Goal: Task Accomplishment & Management: Use online tool/utility

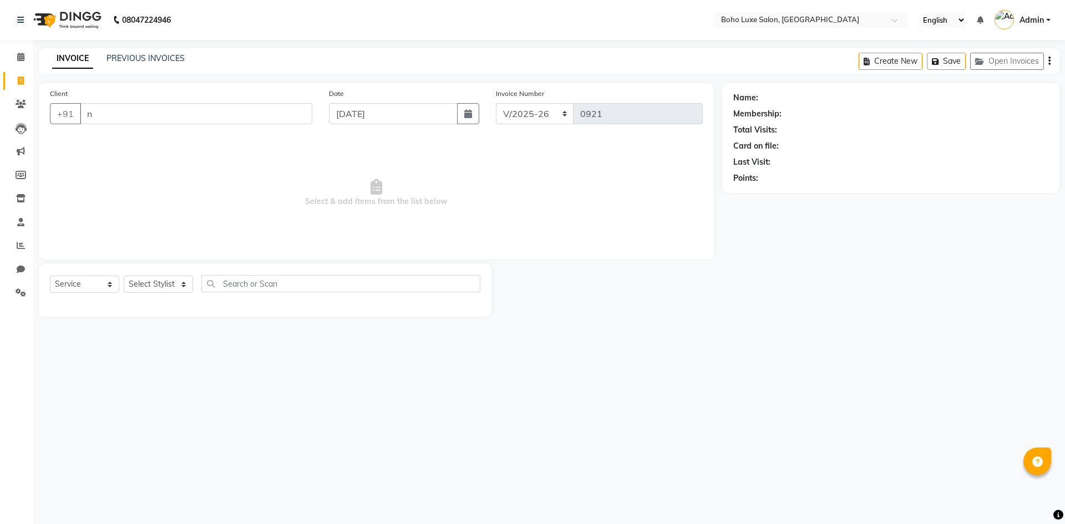
select select "7694"
select select "service"
drag, startPoint x: 0, startPoint y: 0, endPoint x: 128, endPoint y: 122, distance: 176.6
click at [128, 122] on input "n" at bounding box center [196, 113] width 232 height 21
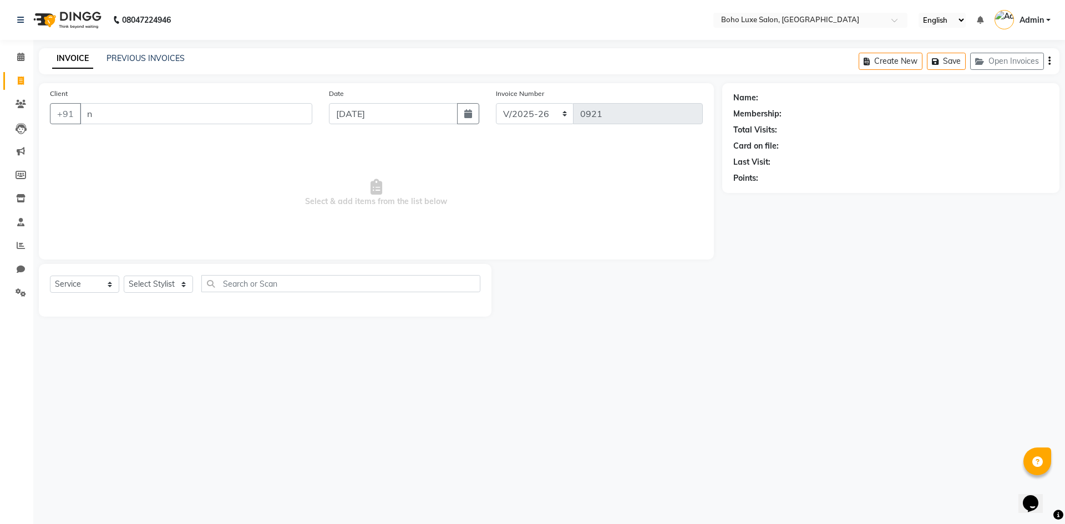
click at [127, 117] on input "n" at bounding box center [196, 113] width 232 height 21
type input "n"
click at [106, 287] on select "Select Service Product Membership Package Voucher Prepaid Gift Card" at bounding box center [84, 284] width 69 height 17
click at [163, 277] on select "Select Stylist [PERSON_NAME] [PERSON_NAME] [PERSON_NAME] [PERSON_NAME] [PERSON_…" at bounding box center [158, 284] width 69 height 17
select select "68509"
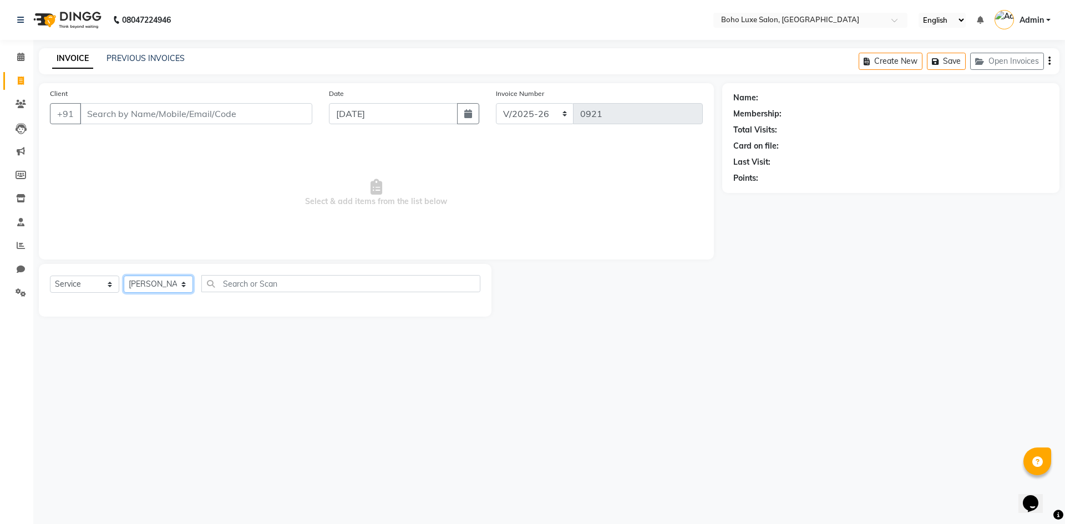
click at [124, 276] on select "Select Stylist [PERSON_NAME] [PERSON_NAME] [PERSON_NAME] [PERSON_NAME] [PERSON_…" at bounding box center [158, 284] width 69 height 17
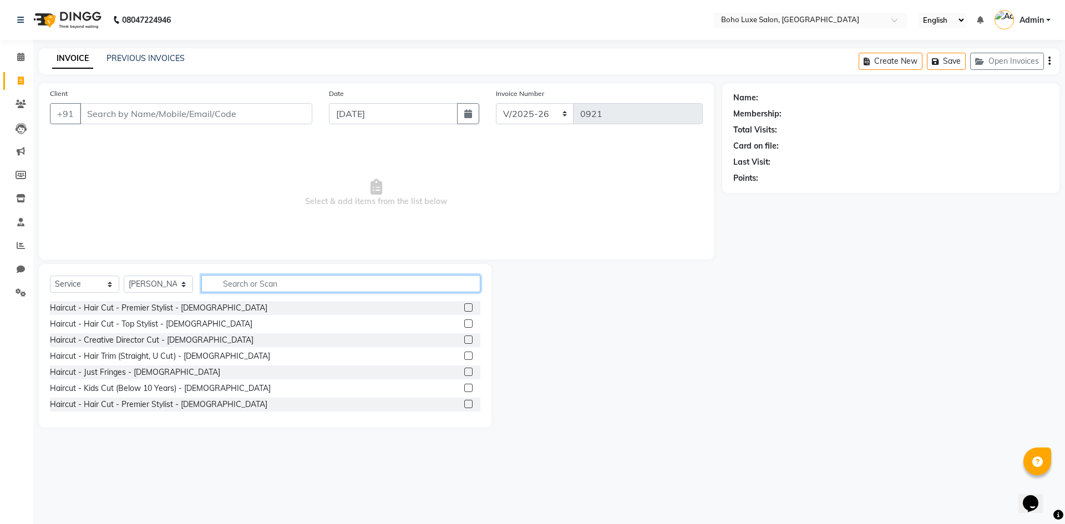
click at [208, 282] on input "text" at bounding box center [340, 283] width 279 height 17
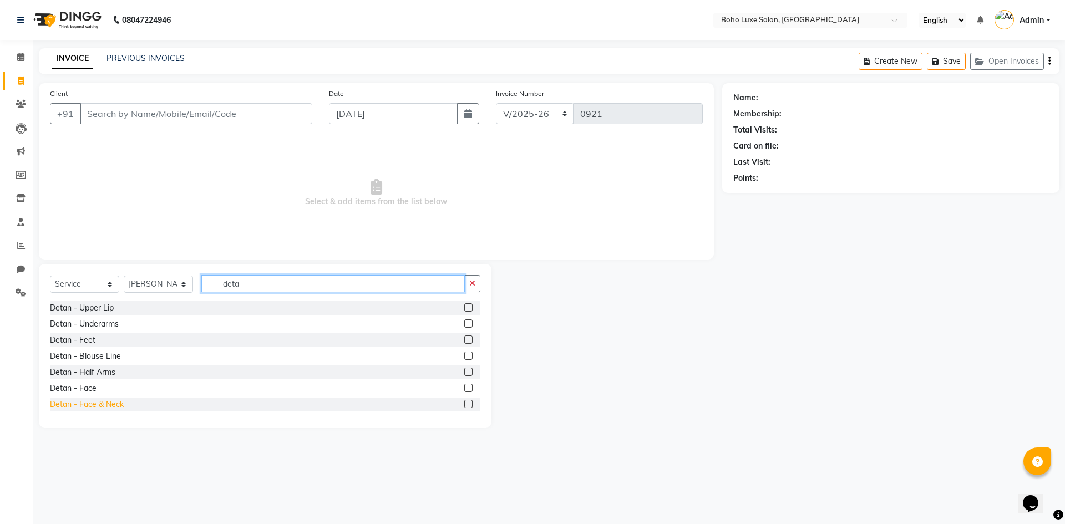
type input "deta"
click at [82, 405] on div "Detan - Face & Neck" at bounding box center [87, 405] width 74 height 12
checkbox input "false"
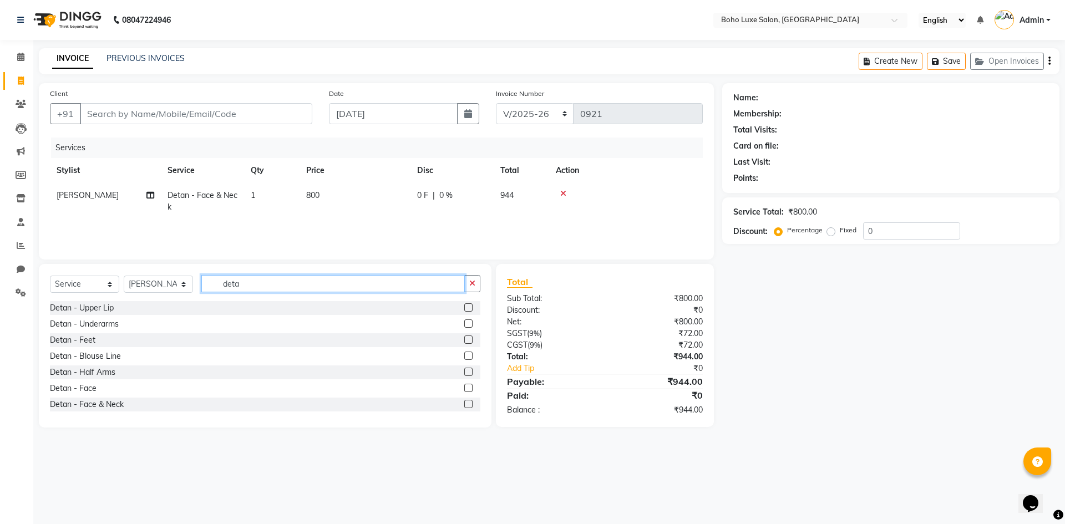
click at [258, 284] on input "deta" at bounding box center [333, 283] width 264 height 17
type input "d"
type input "adva"
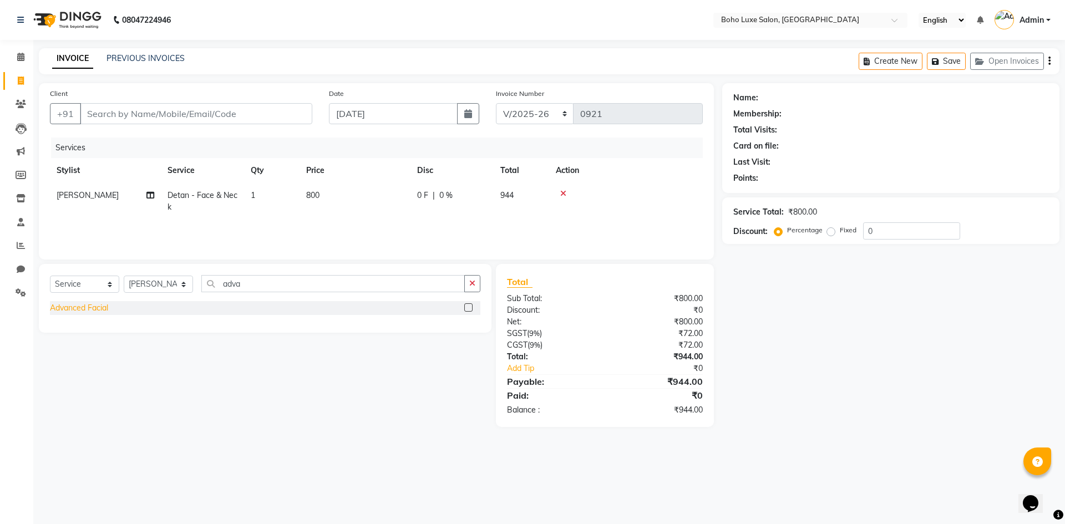
click at [77, 311] on div "Advanced Facial" at bounding box center [79, 308] width 58 height 12
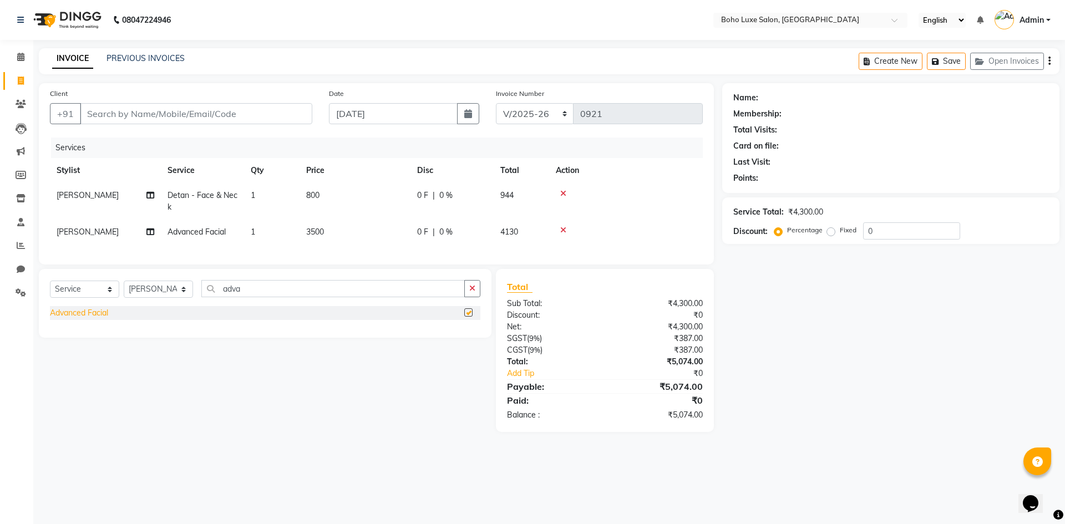
checkbox input "false"
click at [157, 297] on select "Select Stylist [PERSON_NAME] [PERSON_NAME] [PERSON_NAME] [PERSON_NAME] [PERSON_…" at bounding box center [158, 289] width 69 height 17
select select "68513"
click at [124, 289] on select "Select Stylist [PERSON_NAME] [PERSON_NAME] [PERSON_NAME] [PERSON_NAME] [PERSON_…" at bounding box center [158, 289] width 69 height 17
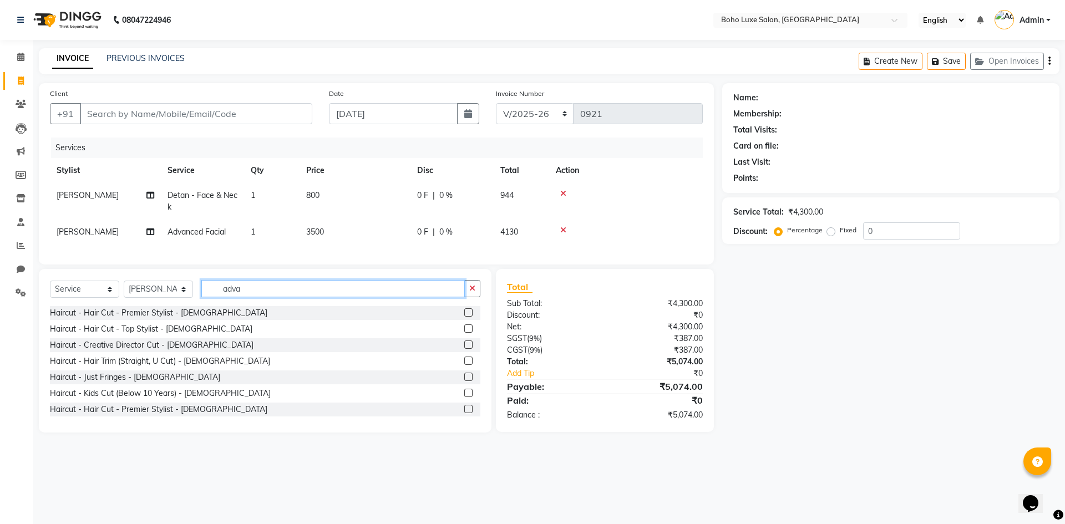
click at [277, 297] on input "adva" at bounding box center [333, 288] width 264 height 17
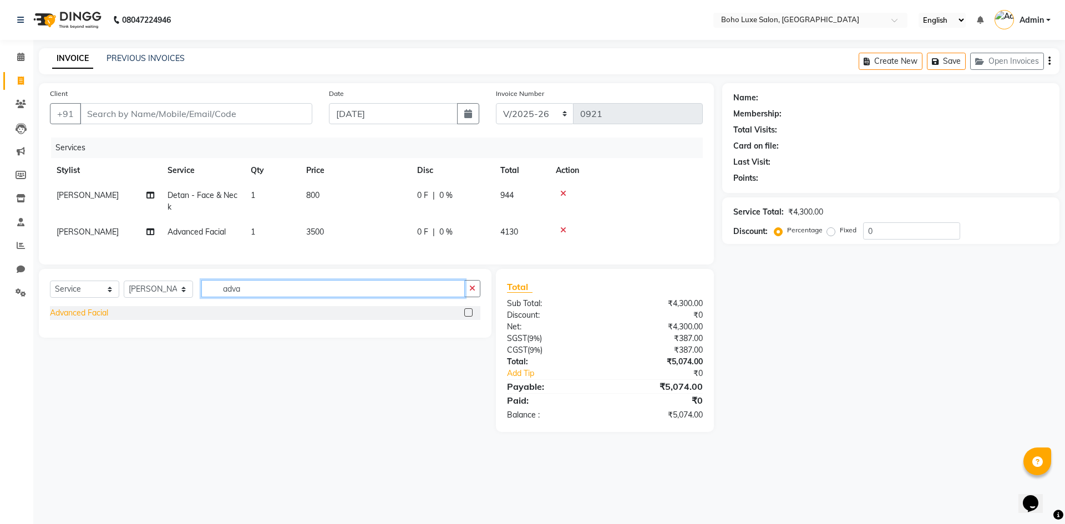
type input "adva"
click at [65, 319] on div "Advanced Facial" at bounding box center [79, 313] width 58 height 12
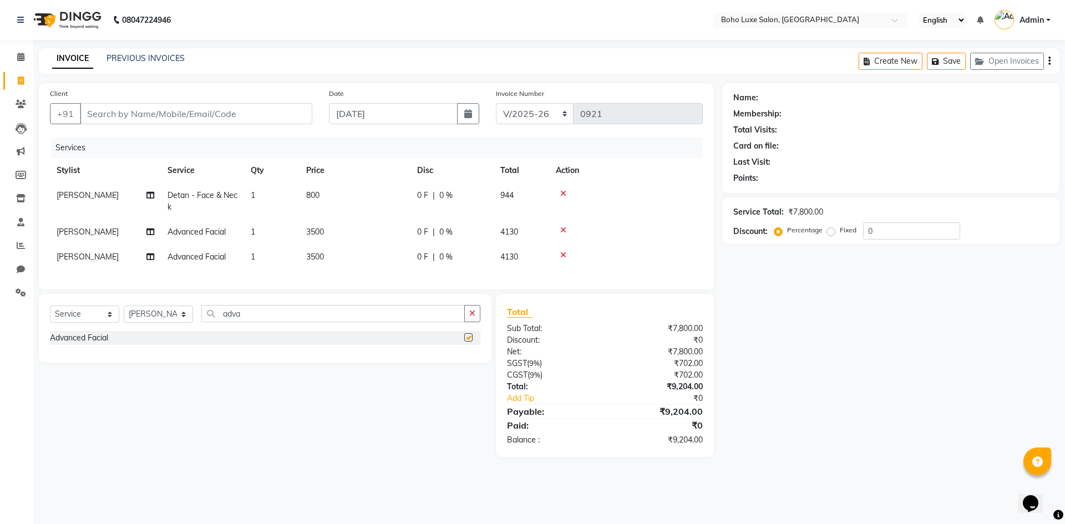
checkbox input "false"
click at [253, 322] on input "adva" at bounding box center [333, 313] width 264 height 17
type input "a"
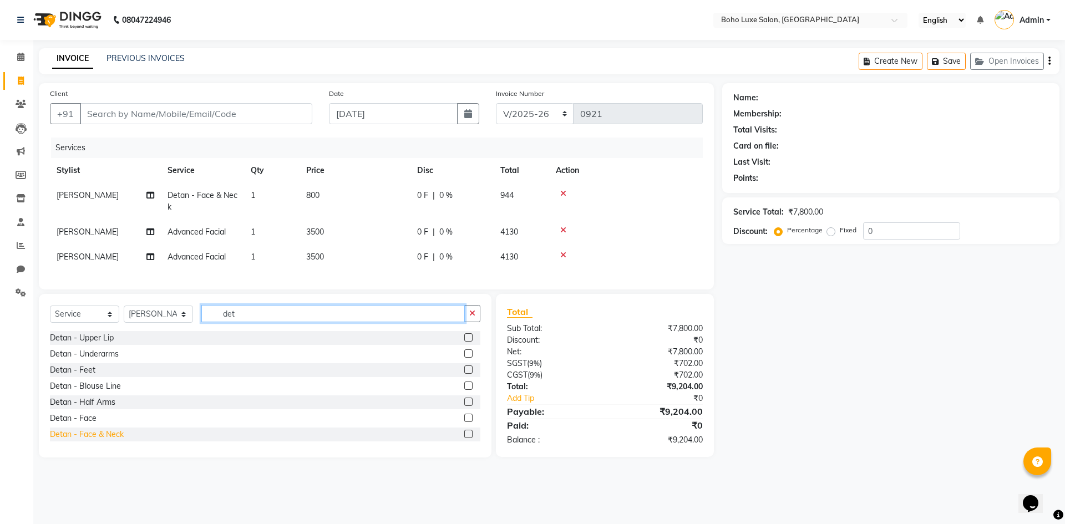
type input "det"
click at [90, 441] on div "Detan - Face & Neck" at bounding box center [87, 435] width 74 height 12
checkbox input "false"
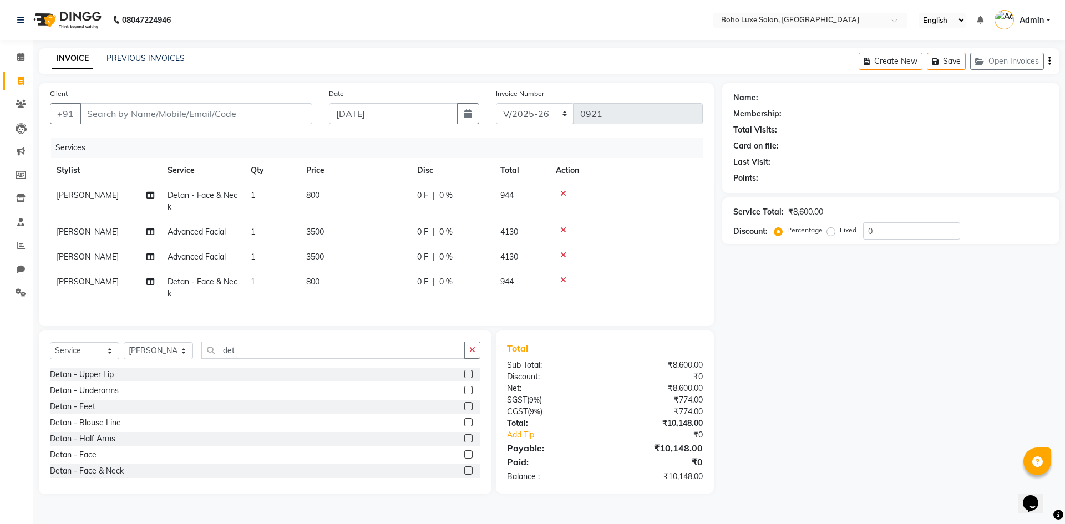
click at [451, 230] on span "0 %" at bounding box center [445, 232] width 13 height 12
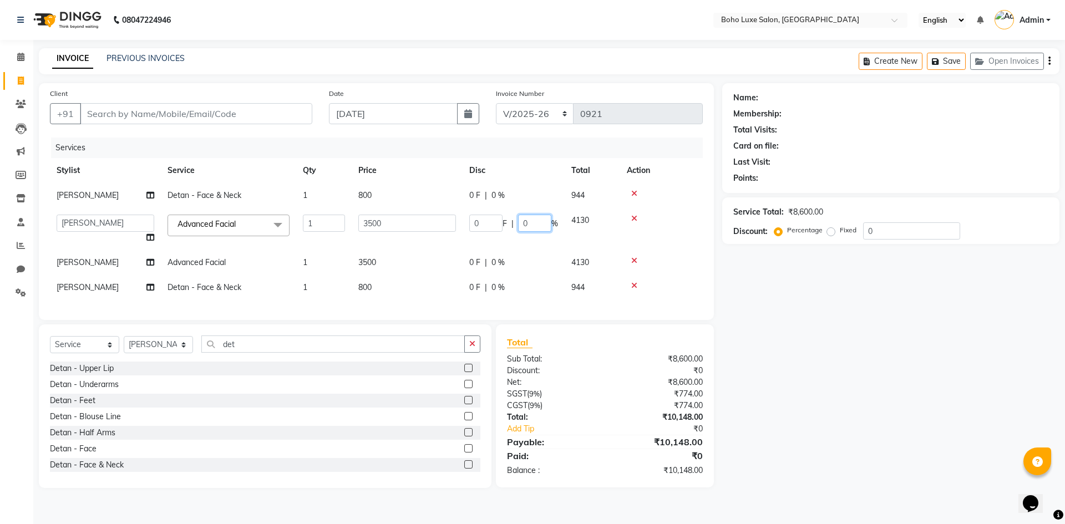
click at [530, 223] on input "0" at bounding box center [534, 223] width 33 height 17
type input "10"
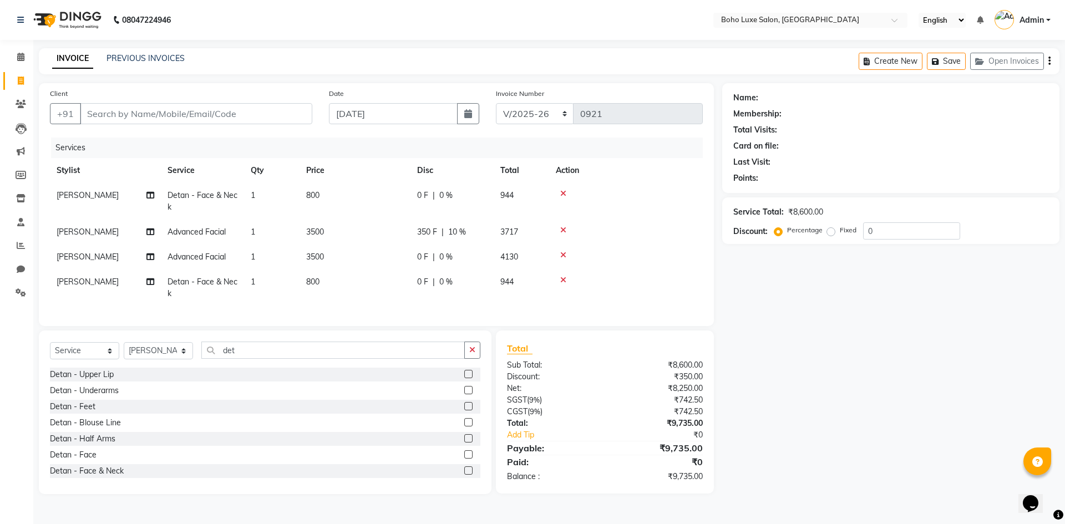
click at [504, 262] on tr "[PERSON_NAME] Advanced Facial 1 3500 0 F | 0 % 4130" at bounding box center [376, 257] width 653 height 25
click at [450, 257] on span "0 %" at bounding box center [445, 257] width 13 height 12
select select "68513"
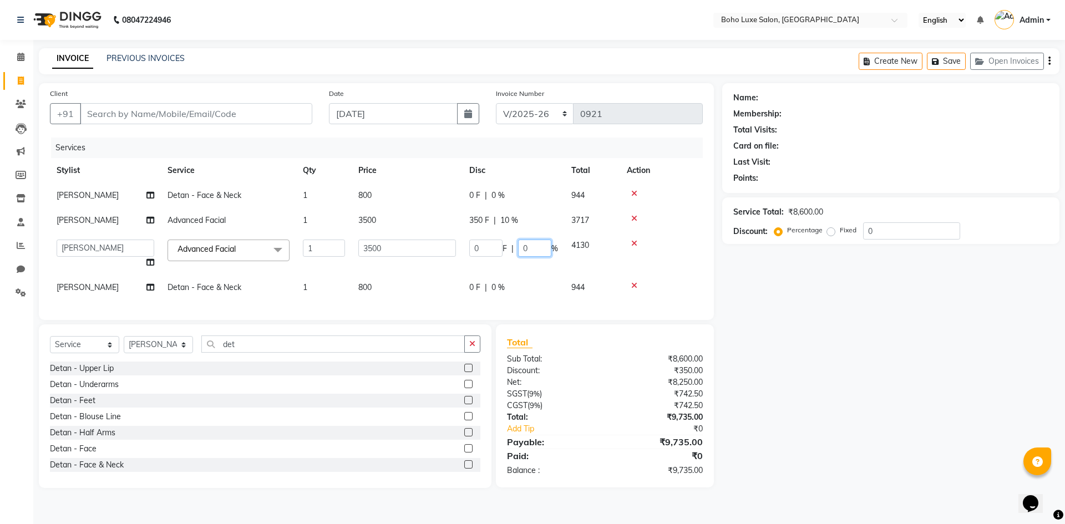
click at [530, 246] on input "0" at bounding box center [534, 248] width 33 height 17
type input "10"
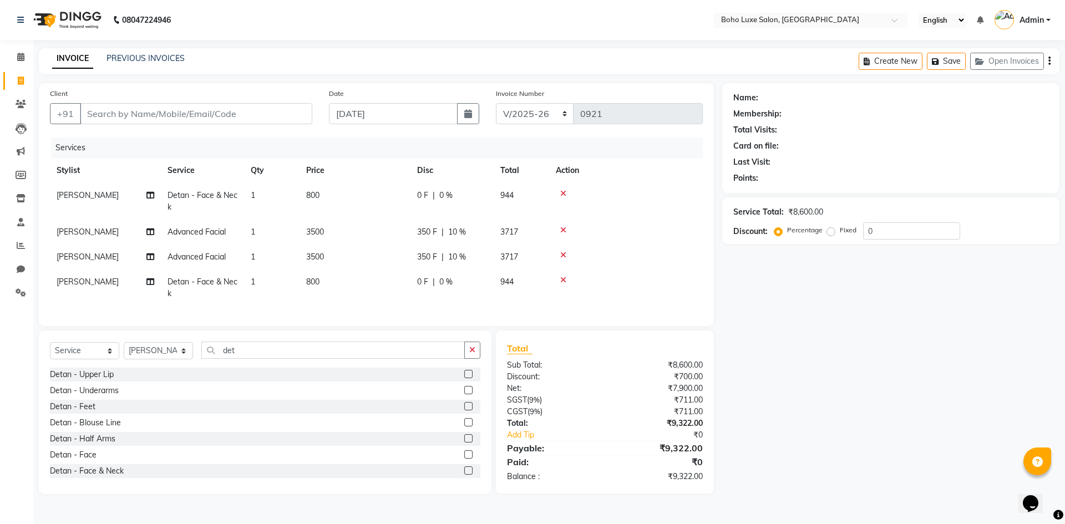
click at [545, 281] on tr "[PERSON_NAME] Detan - Face & Neck 1 800 0 F | 0 % 944" at bounding box center [376, 288] width 653 height 37
click at [197, 115] on input "Client" at bounding box center [196, 113] width 232 height 21
click at [113, 118] on input "Client" at bounding box center [196, 113] width 232 height 21
drag, startPoint x: 118, startPoint y: 109, endPoint x: 120, endPoint y: 115, distance: 6.0
click at [120, 115] on input "Client" at bounding box center [196, 113] width 232 height 21
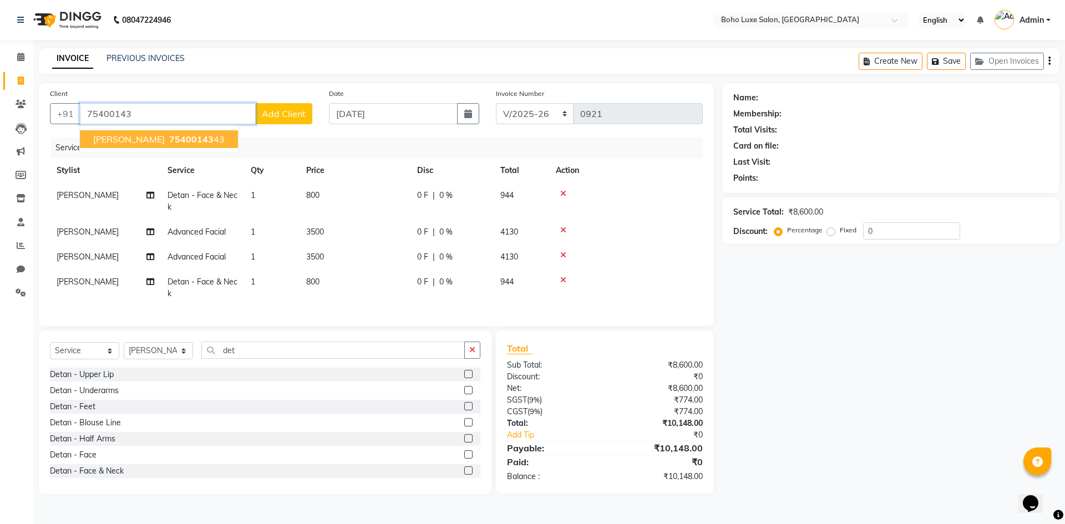
click at [103, 144] on span "[PERSON_NAME]" at bounding box center [129, 139] width 72 height 11
type input "7540014343"
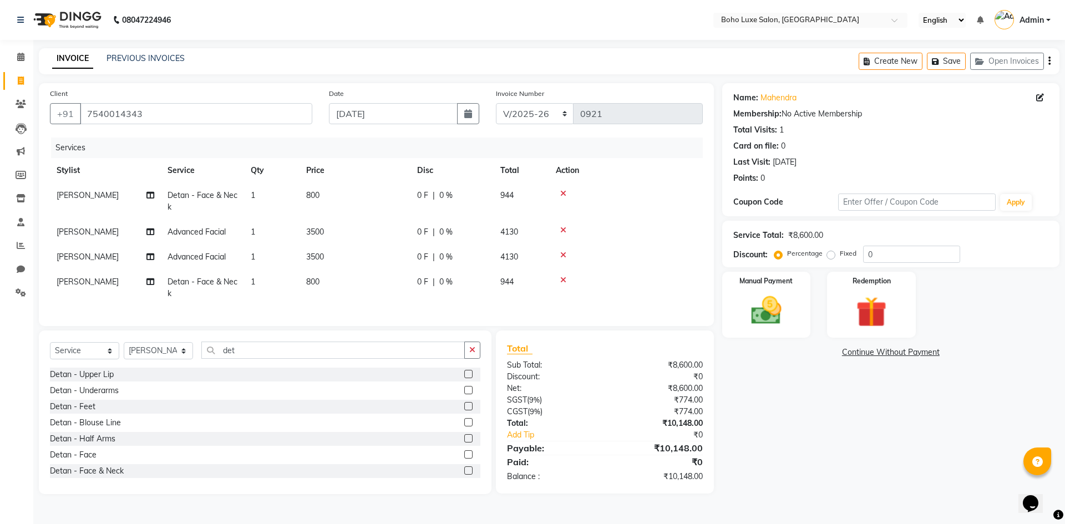
click at [446, 234] on span "0 %" at bounding box center [445, 232] width 13 height 12
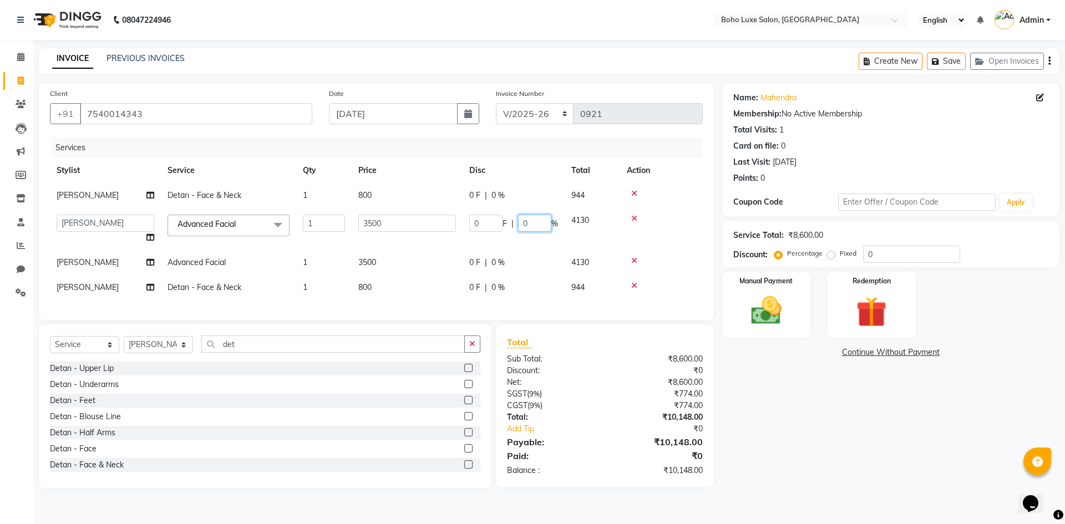
click at [535, 222] on input "0" at bounding box center [534, 223] width 33 height 17
type input "10"
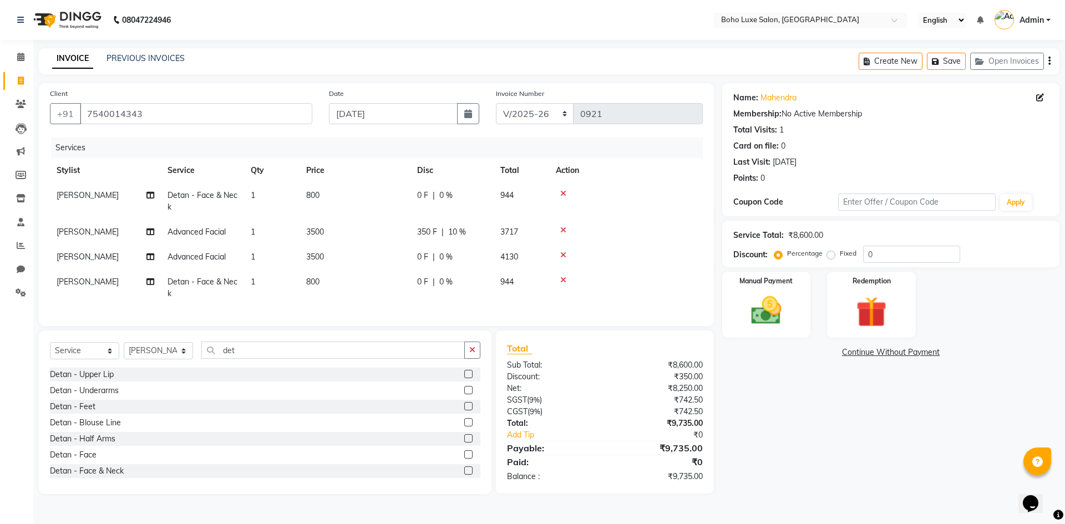
click at [721, 381] on div "Total Sub Total: ₹8,600.00 Discount: ₹350.00 Net: ₹8,250.00 SGST ( 9% ) ₹742.50…" at bounding box center [607, 413] width 231 height 164
click at [449, 259] on span "0 %" at bounding box center [445, 257] width 13 height 12
select select "68513"
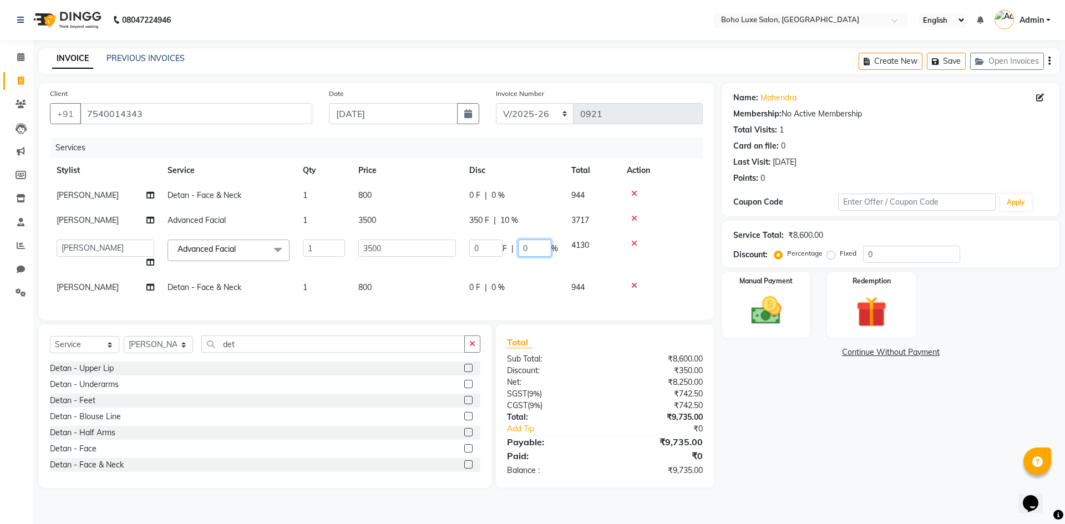
click at [542, 247] on input "0" at bounding box center [534, 248] width 33 height 17
type input "10"
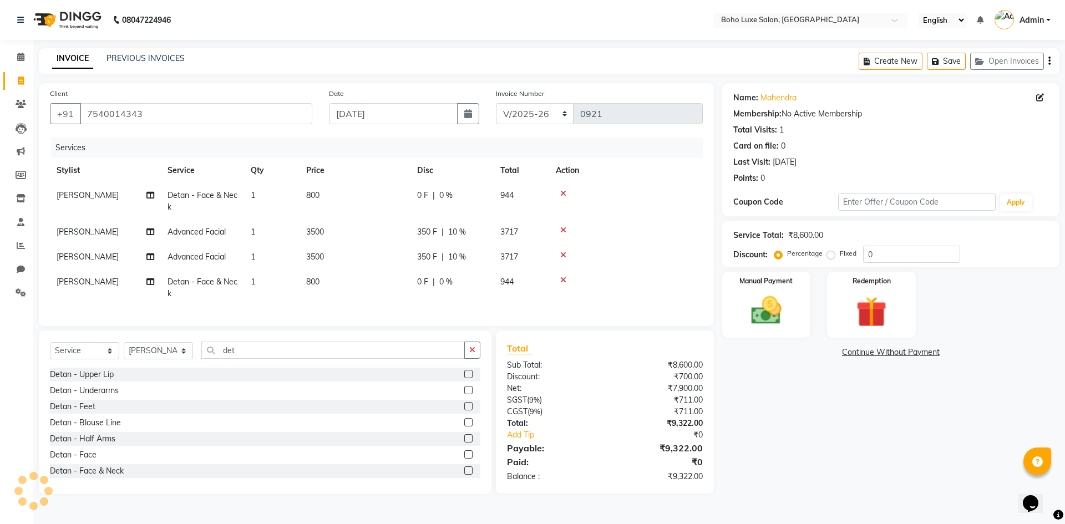
click at [762, 376] on div "Name: Mahendra Membership: No Active Membership Total Visits: 1 Card on file: 0…" at bounding box center [895, 288] width 346 height 411
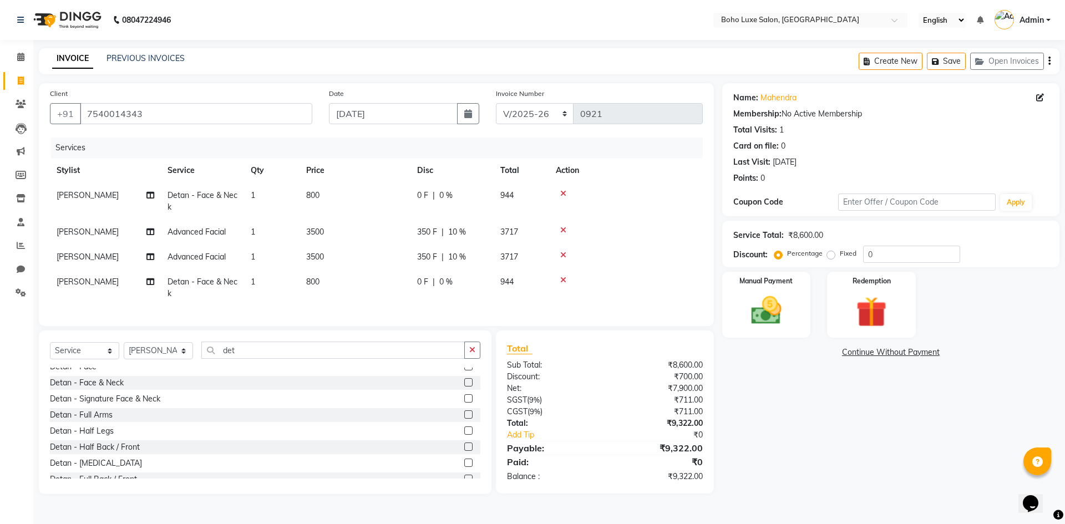
scroll to position [19, 0]
